Goal: Find specific page/section: Find specific page/section

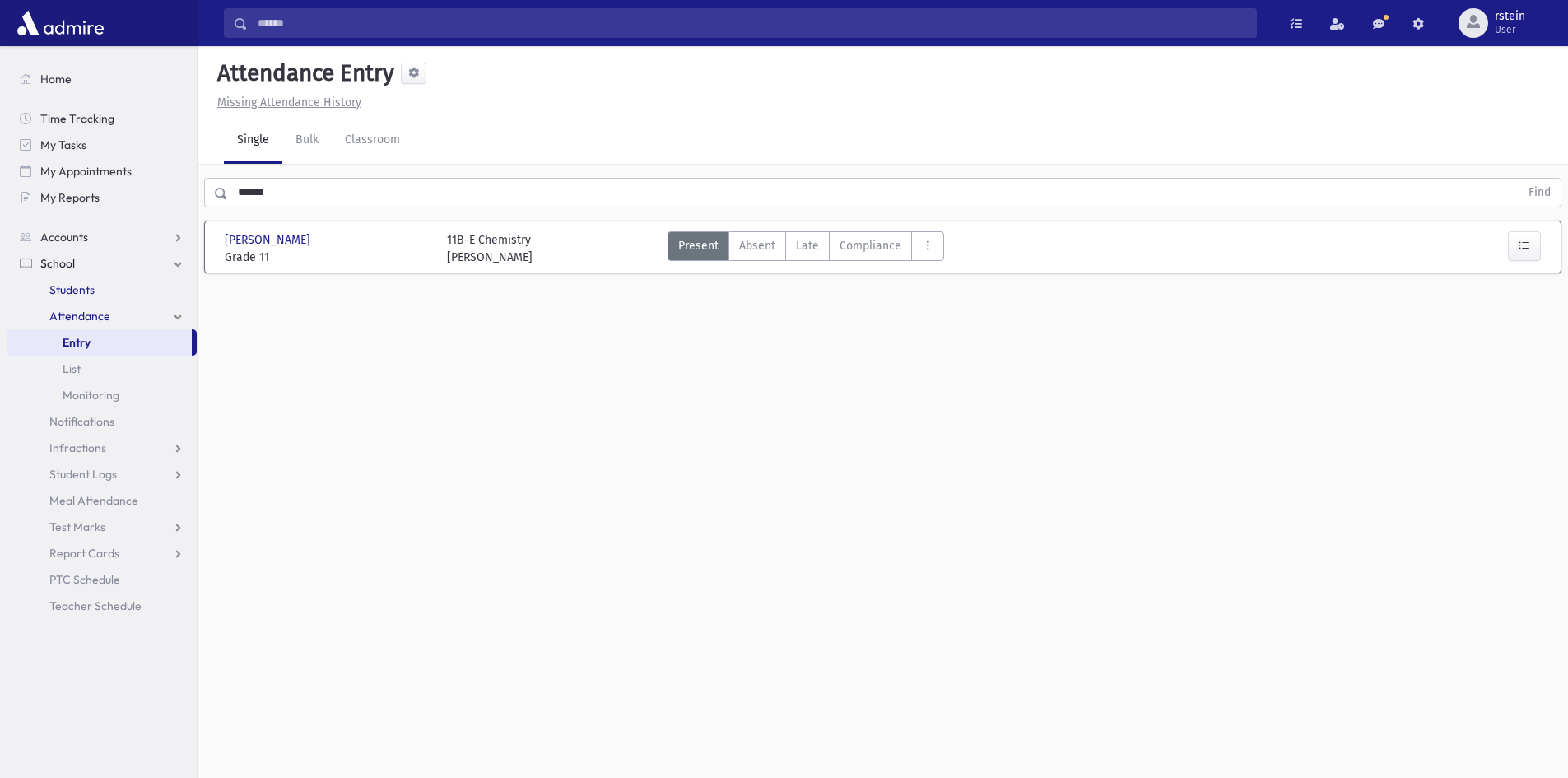
click at [92, 277] on link "Students" at bounding box center [102, 289] width 191 height 27
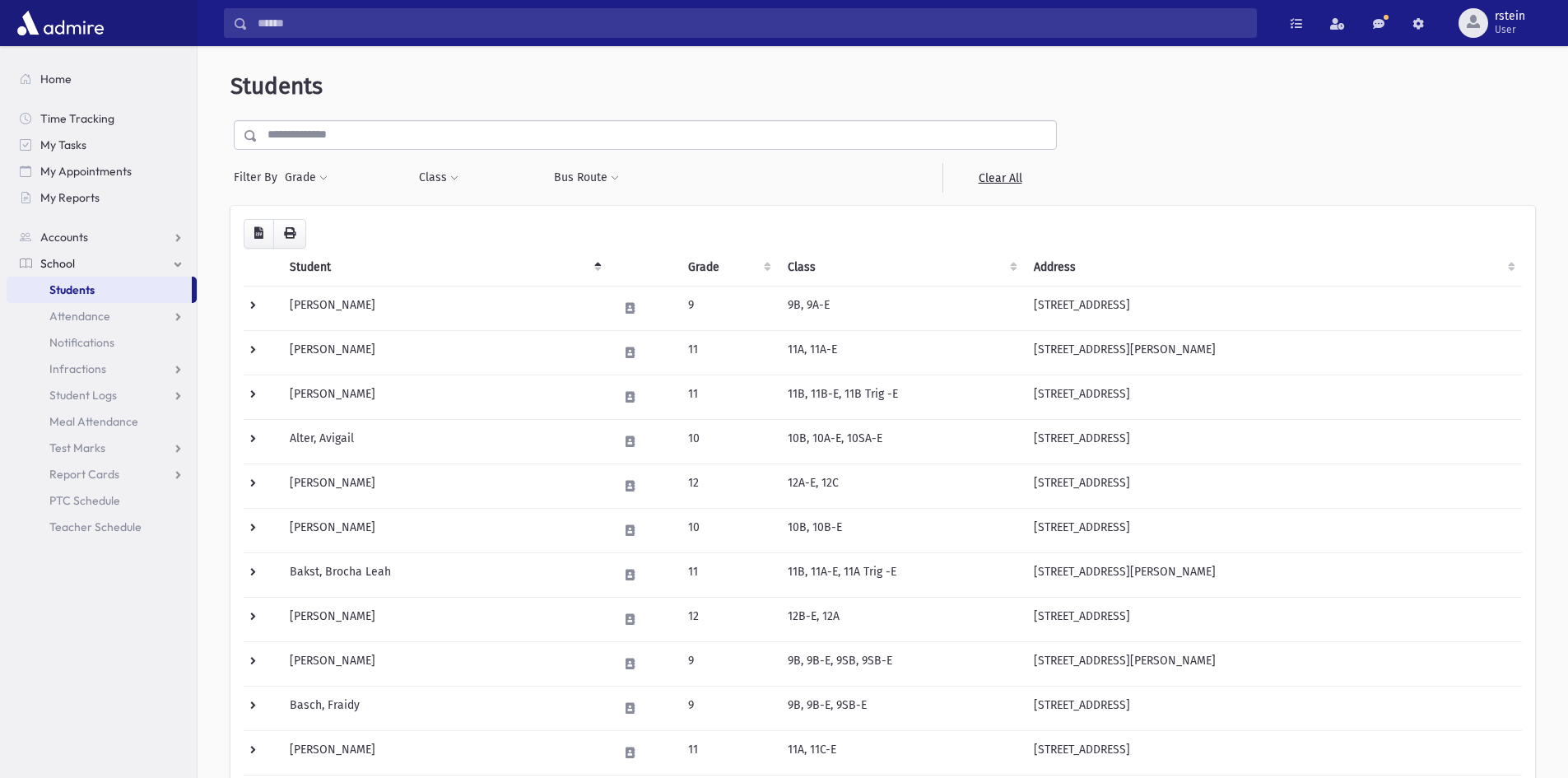
click at [438, 135] on input "text" at bounding box center [657, 135] width 799 height 30
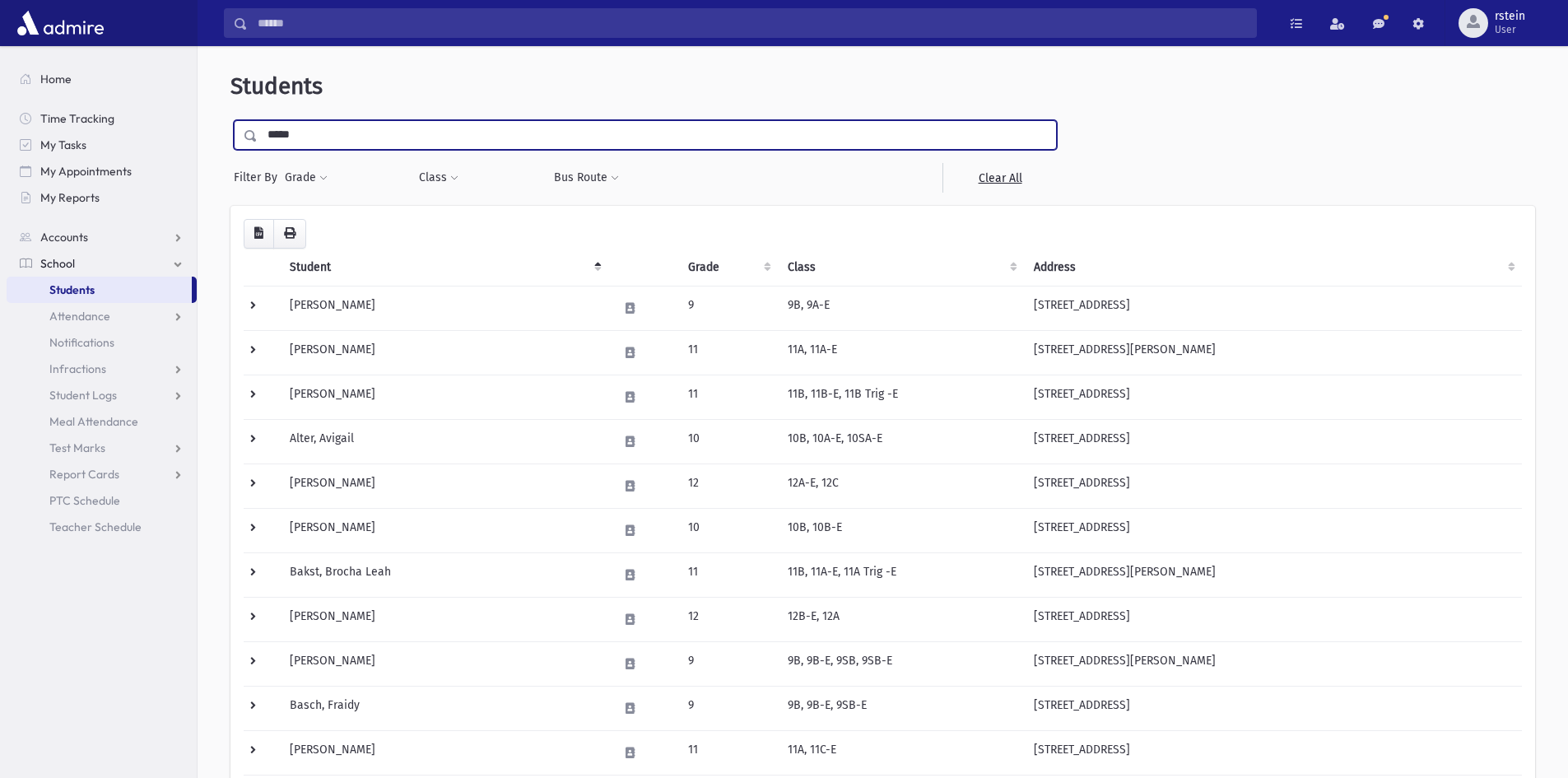
type input "*****"
click at [230, 120] on input "submit" at bounding box center [253, 131] width 46 height 23
